Goal: Task Accomplishment & Management: Manage account settings

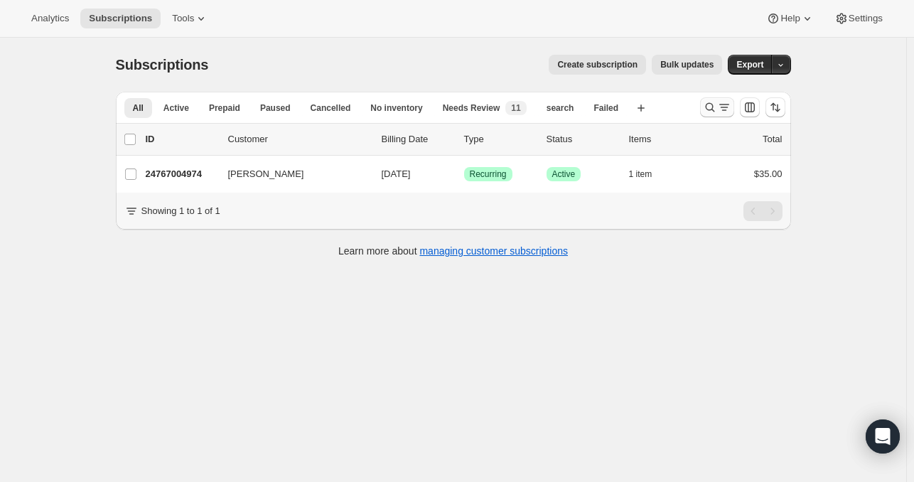
click at [714, 110] on icon "Search and filter results" at bounding box center [710, 107] width 14 height 14
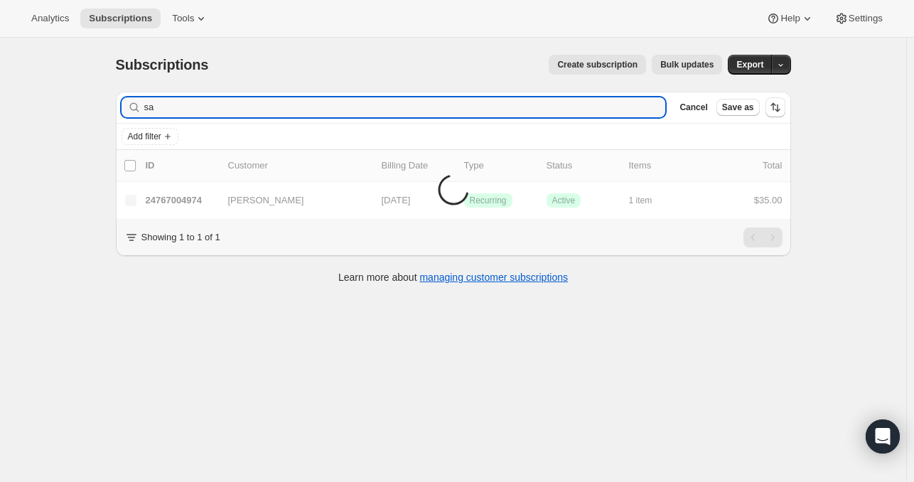
type input "s"
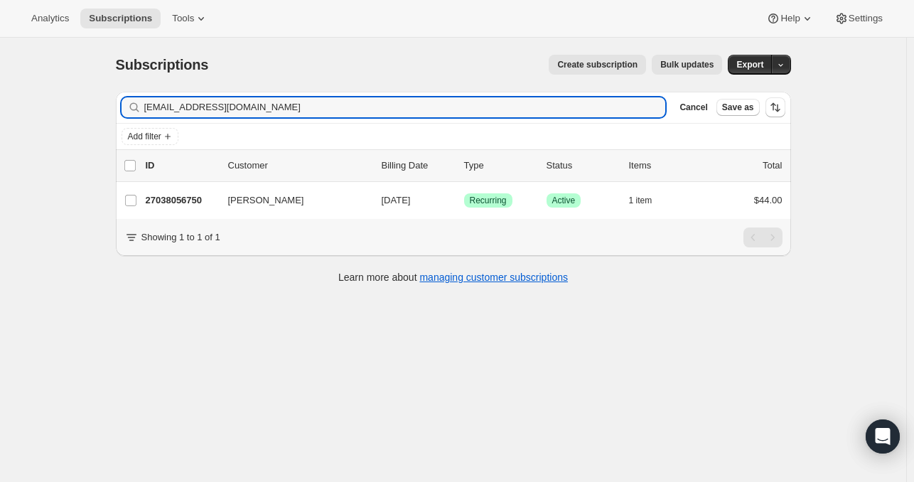
type input "[EMAIL_ADDRESS][DOMAIN_NAME]"
drag, startPoint x: 284, startPoint y: 110, endPoint x: 79, endPoint y: 87, distance: 206.7
click at [79, 87] on div "Subscriptions. This page is ready Subscriptions Create subscription Bulk update…" at bounding box center [453, 279] width 906 height 482
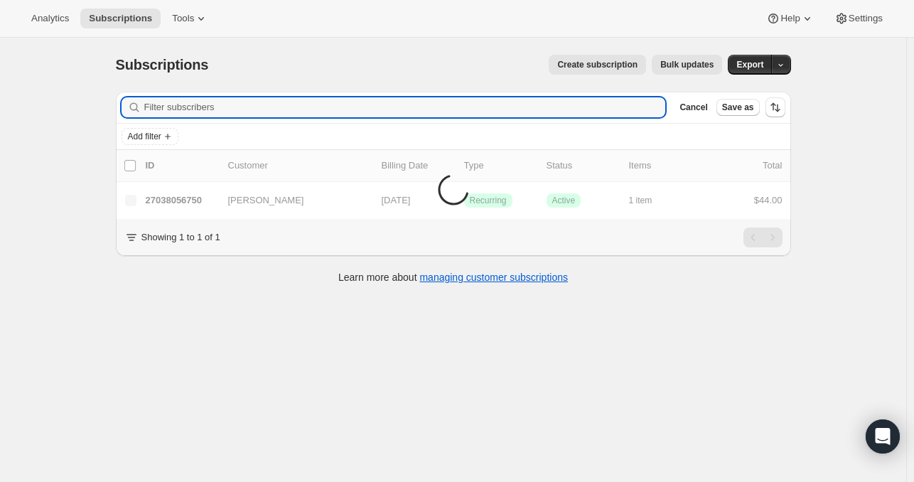
paste input "[EMAIL_ADDRESS][DOMAIN_NAME]"
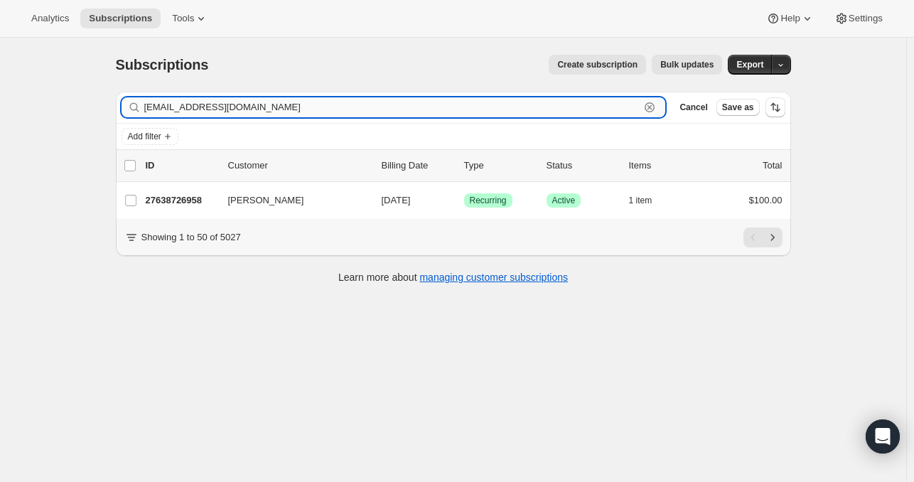
click at [254, 104] on input "[EMAIL_ADDRESS][DOMAIN_NAME]" at bounding box center [392, 107] width 496 height 20
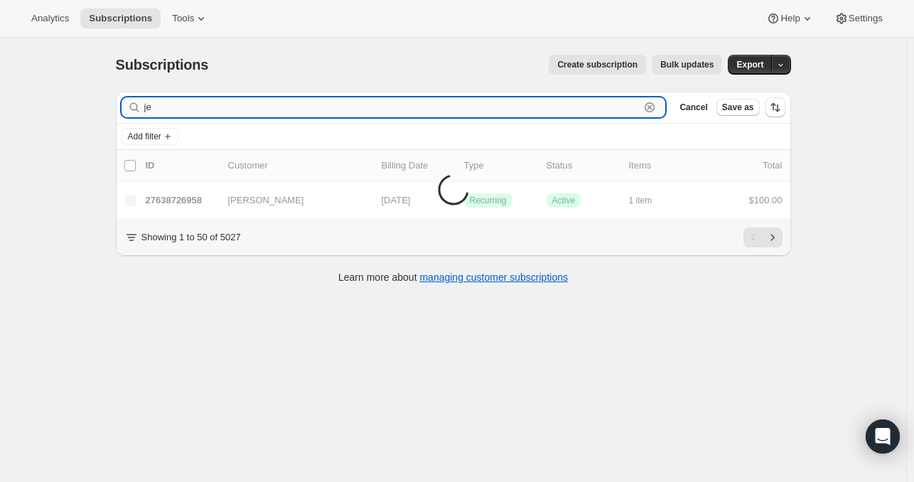
type input "j"
paste input "[PERSON_NAME][EMAIL_ADDRESS][DOMAIN_NAME]"
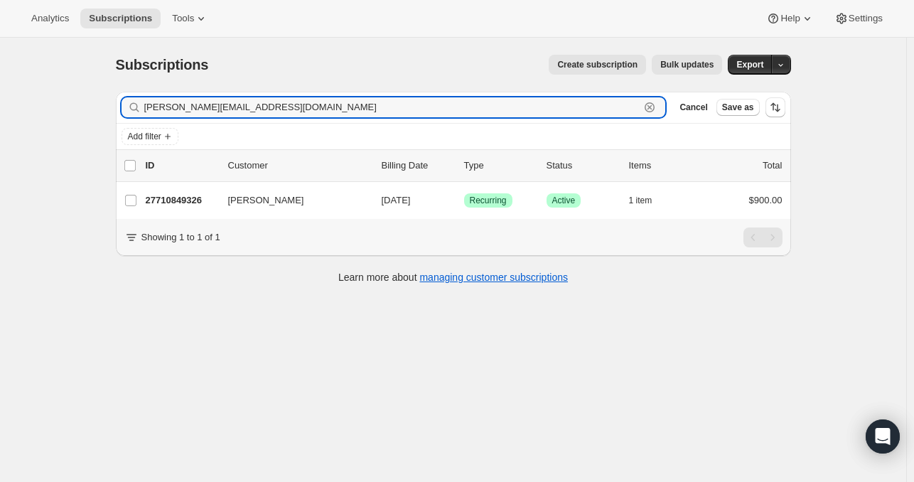
type input "[PERSON_NAME][EMAIL_ADDRESS][DOMAIN_NAME]"
